Goal: Task Accomplishment & Management: Use online tool/utility

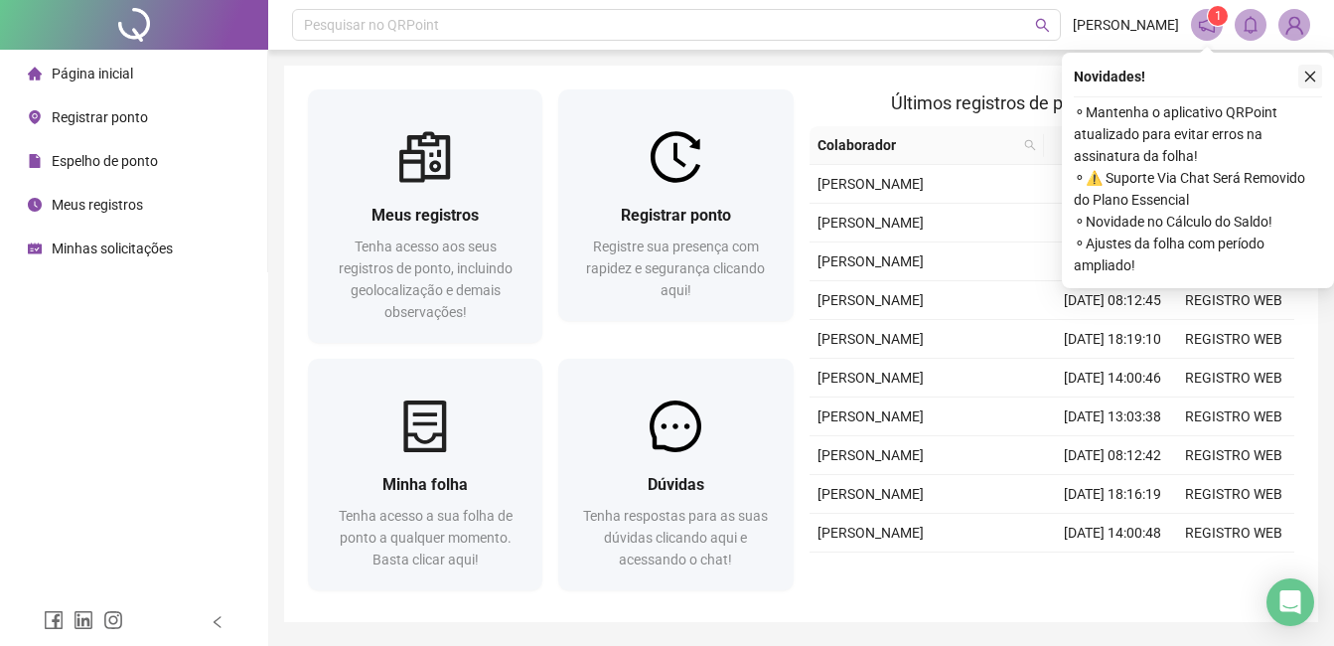
click at [1314, 74] on icon "close" at bounding box center [1310, 77] width 14 height 14
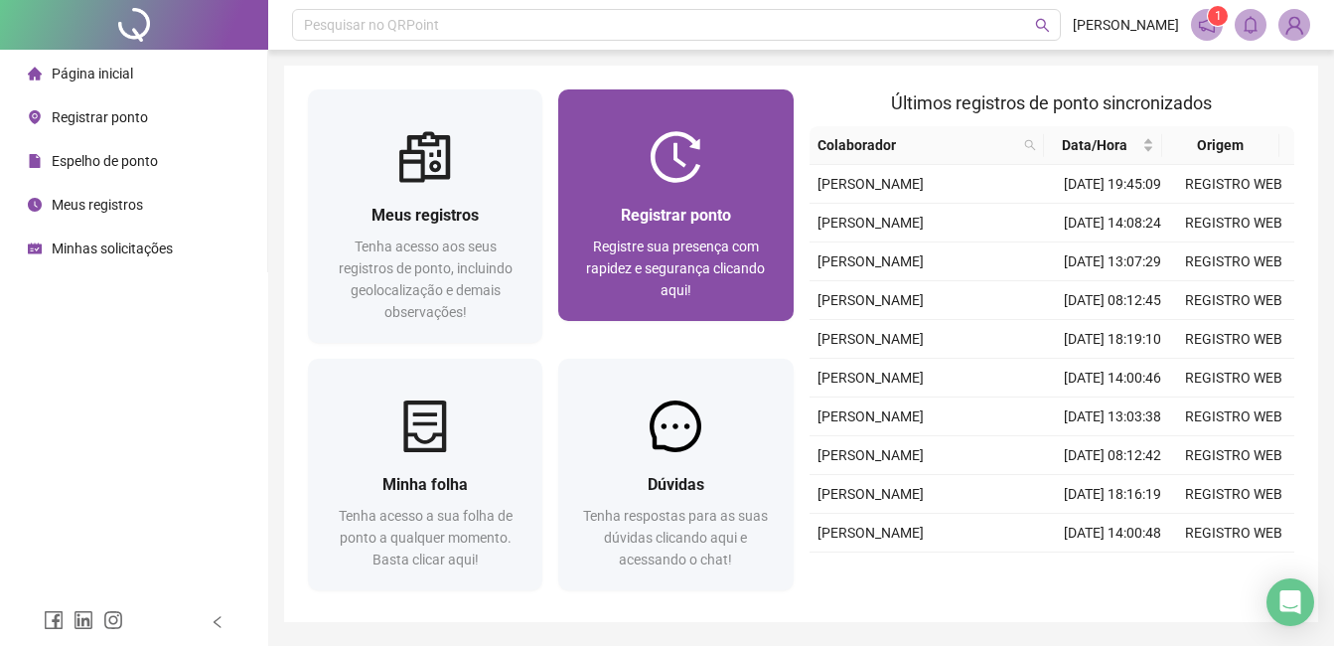
click at [701, 243] on span "Registre sua presença com rapidez e segurança clicando aqui!" at bounding box center [675, 268] width 179 height 60
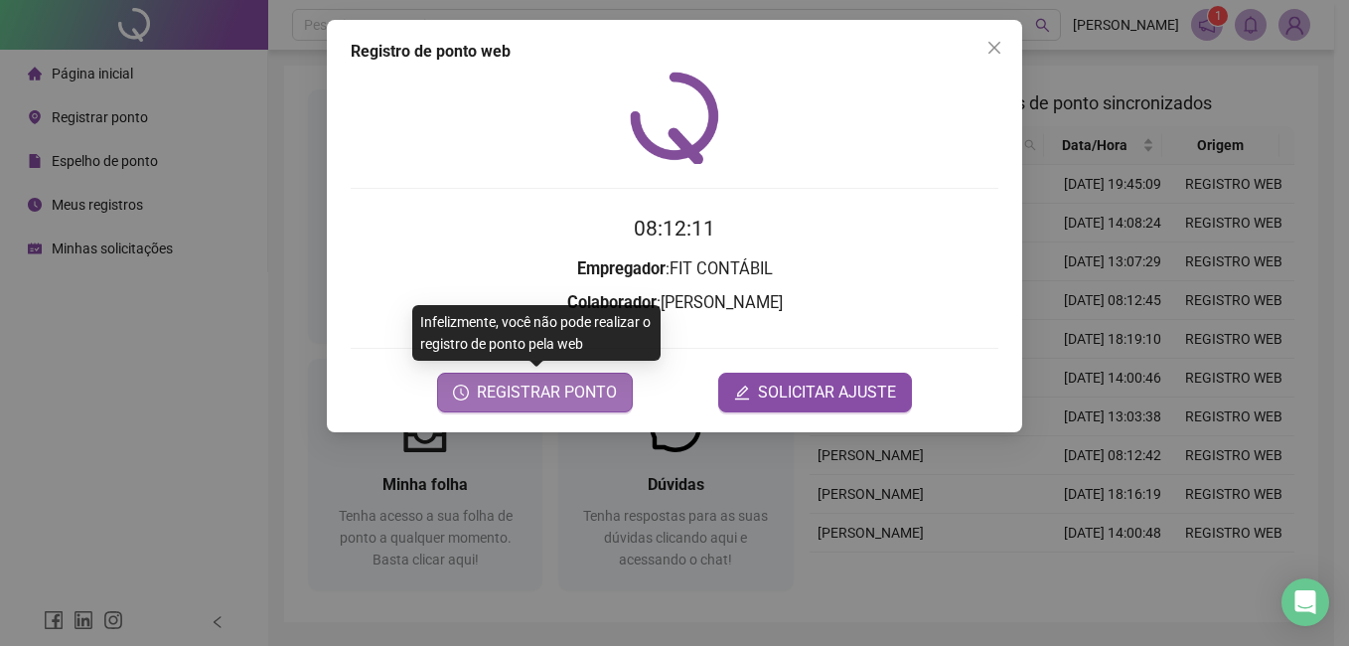
click at [510, 390] on span "REGISTRAR PONTO" at bounding box center [547, 392] width 140 height 24
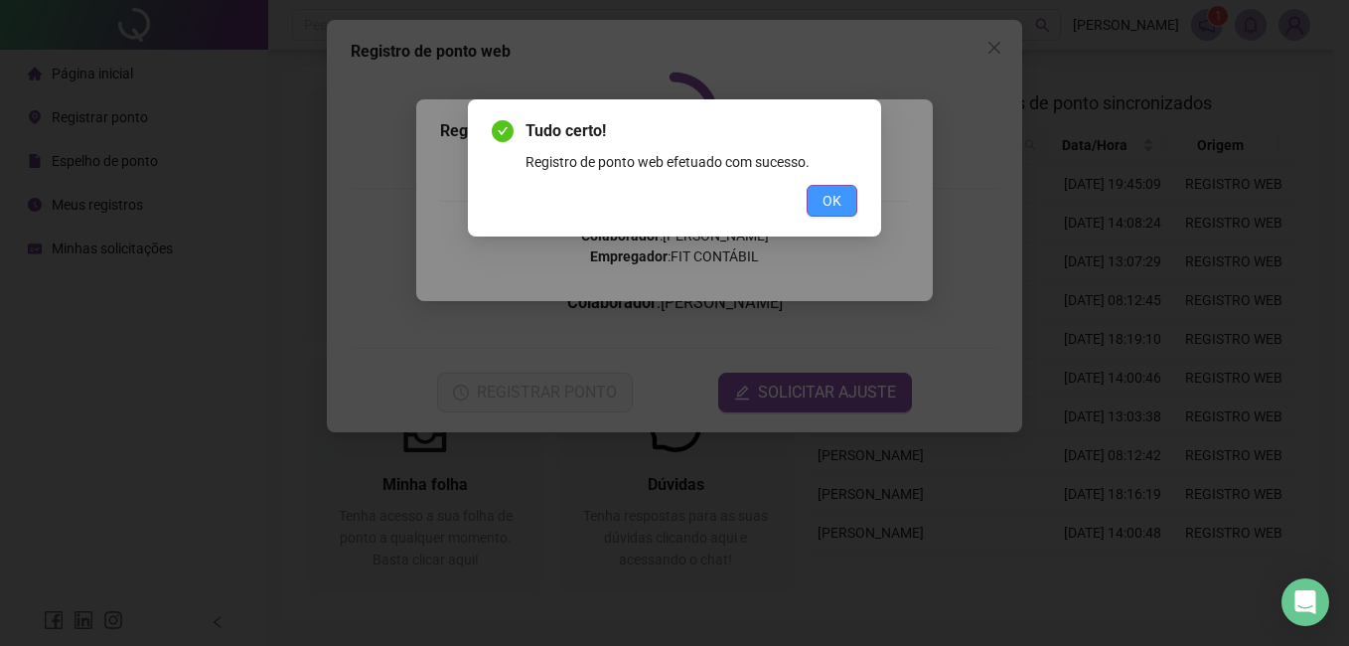
click at [822, 201] on span "OK" at bounding box center [831, 201] width 19 height 22
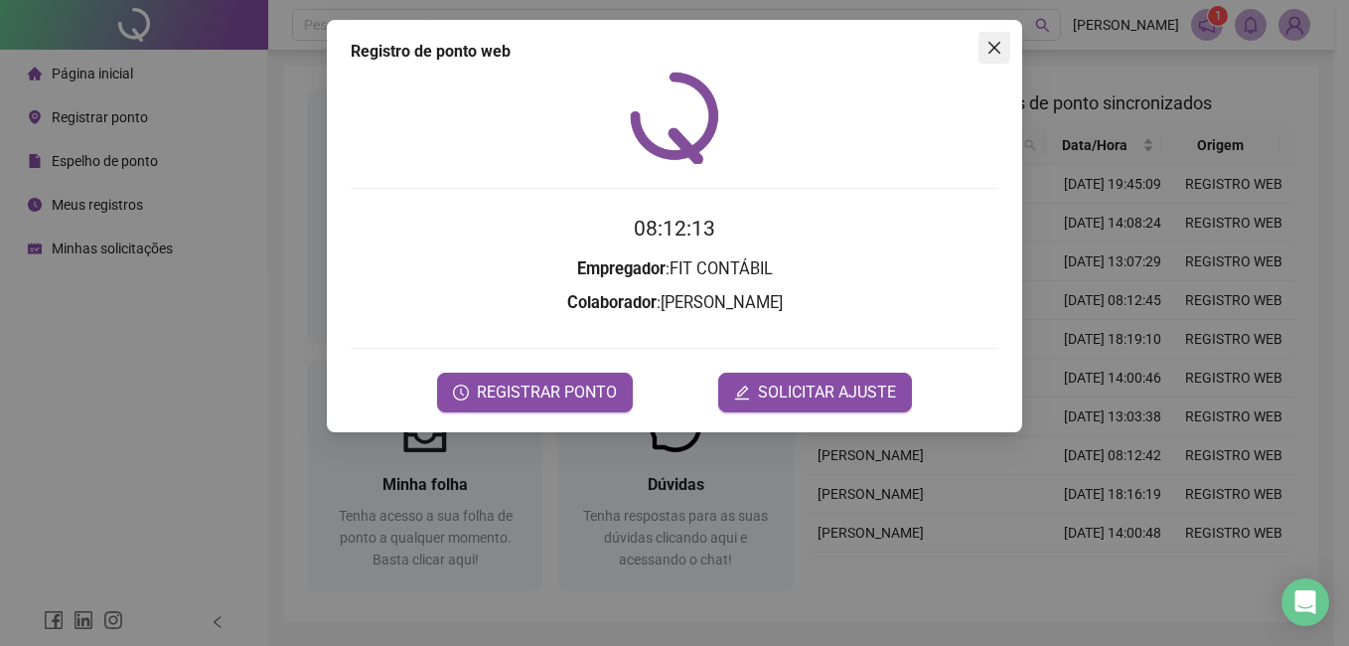
click at [991, 54] on icon "close" at bounding box center [994, 48] width 16 height 16
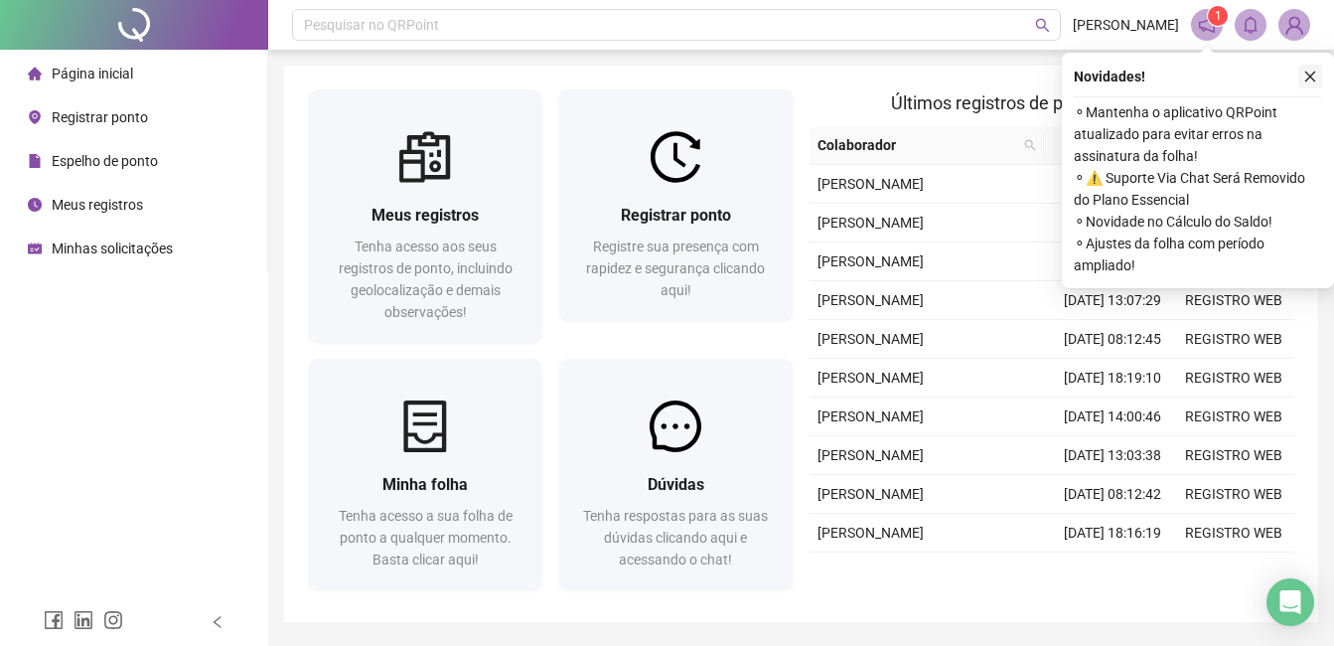
click at [1314, 82] on icon "close" at bounding box center [1310, 77] width 14 height 14
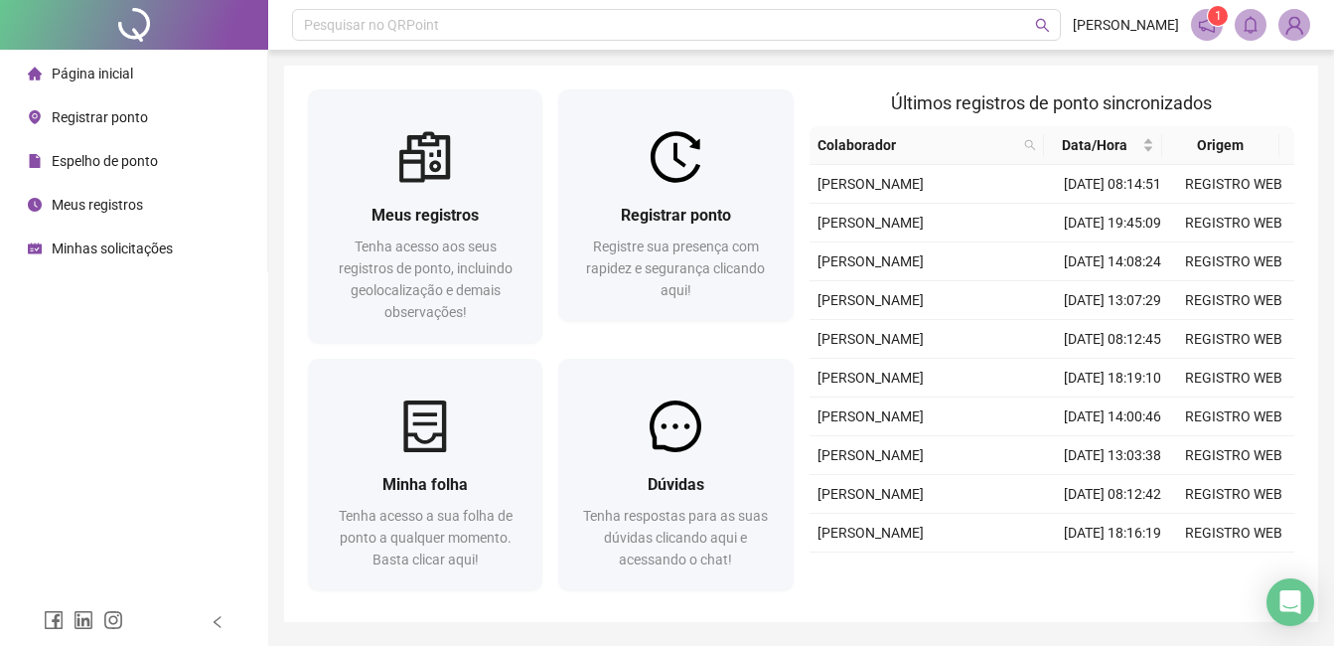
click at [248, 298] on div "Página inicial Registrar ponto Espelho de ponto Meus registros Minhas solicitaç…" at bounding box center [134, 299] width 268 height 598
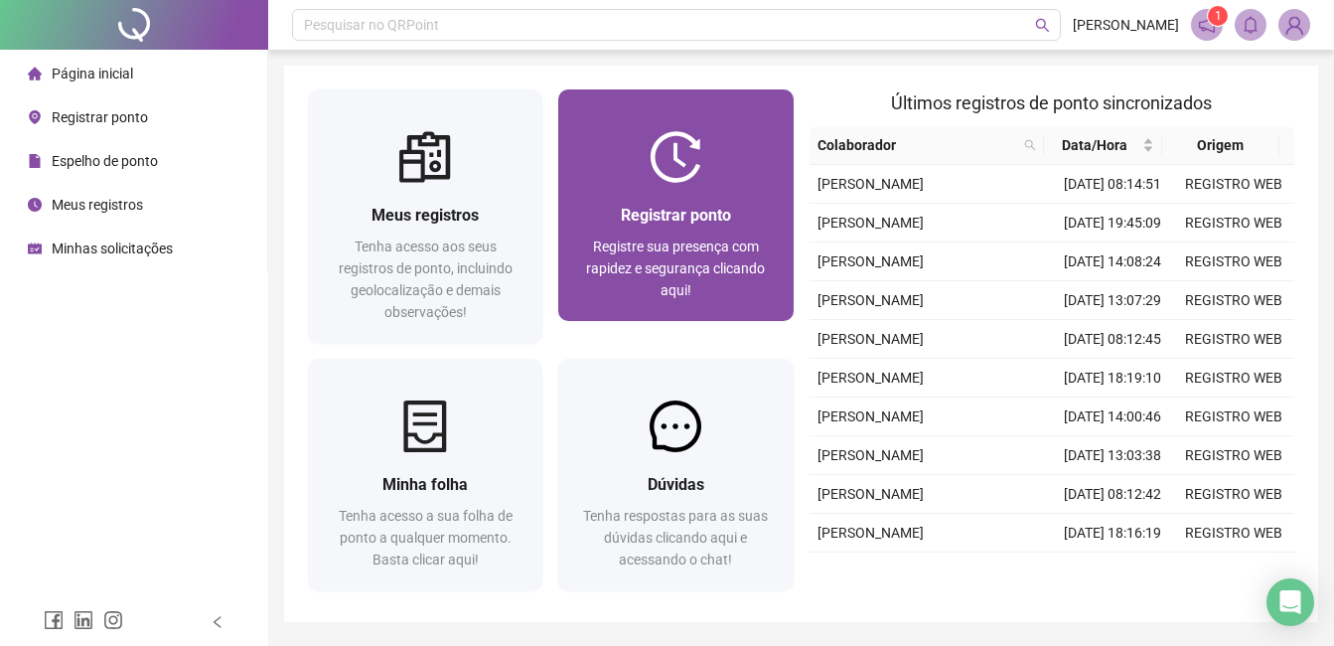
click at [655, 171] on img at bounding box center [676, 157] width 52 height 52
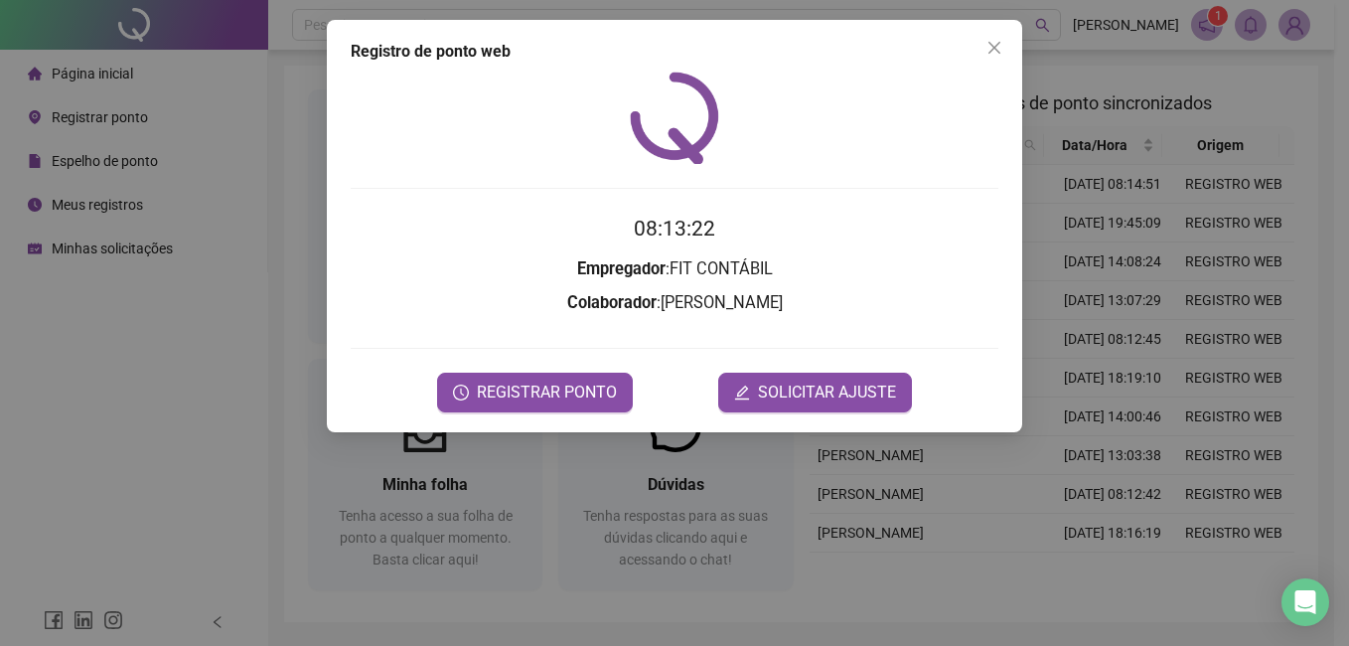
drag, startPoint x: 992, startPoint y: 51, endPoint x: 983, endPoint y: 81, distance: 32.1
click at [992, 50] on icon "close" at bounding box center [994, 48] width 12 height 12
